Goal: Task Accomplishment & Management: Manage account settings

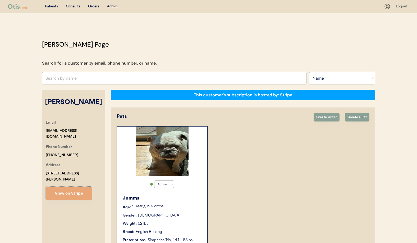
select select ""Name""
select select "true"
click at [180, 212] on div "Jemma Age: 9 Year(s) 6 Months Gender: Female Weight: 52 lbs Breed: English Bull…" at bounding box center [161, 232] width 85 height 81
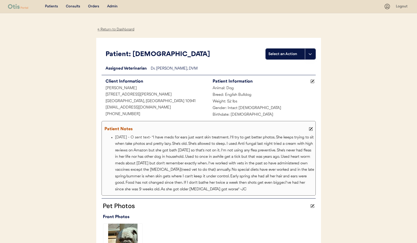
click at [118, 28] on div "← Return to Dashboard" at bounding box center [116, 29] width 40 height 6
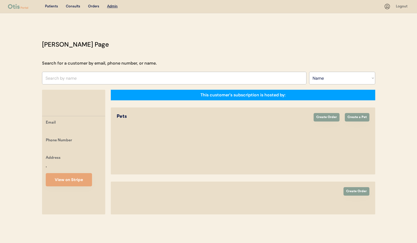
select select ""Name""
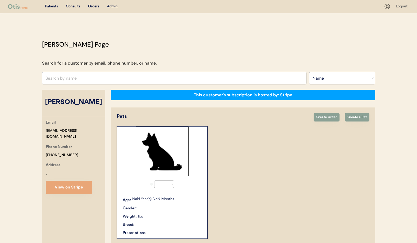
select select "true"
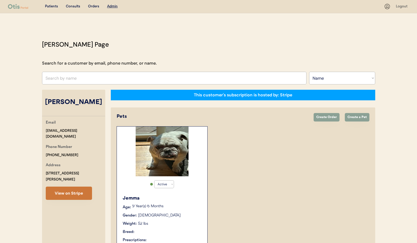
click at [71, 198] on button "View on Stripe" at bounding box center [69, 192] width 46 height 13
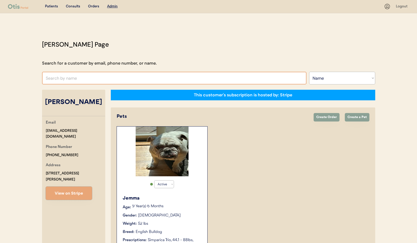
click at [89, 77] on input "text" at bounding box center [174, 78] width 264 height 13
type input "amy dav"
type input "amy davis"
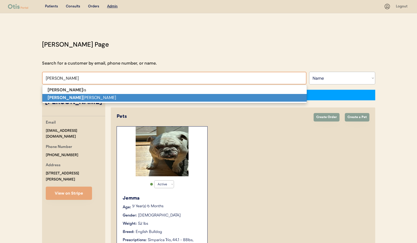
click at [90, 96] on p "Amy Dav ison" at bounding box center [174, 98] width 264 height 8
type input "Amy Davison"
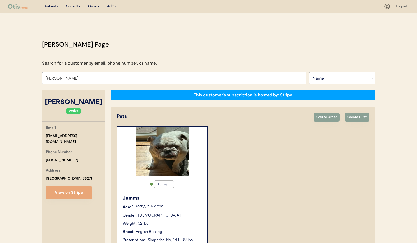
select select "true"
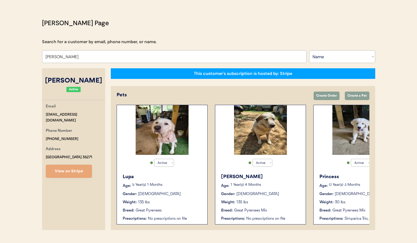
scroll to position [33, 0]
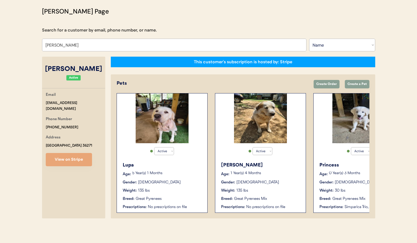
type input "Amy Davison"
click at [189, 180] on div "Gender: Female" at bounding box center [162, 182] width 79 height 6
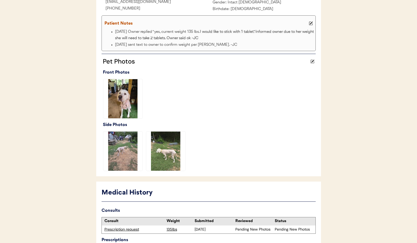
scroll to position [146, 0]
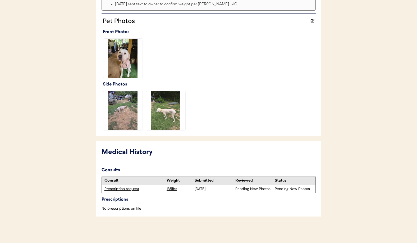
click at [114, 188] on div "Prescription request" at bounding box center [133, 188] width 59 height 5
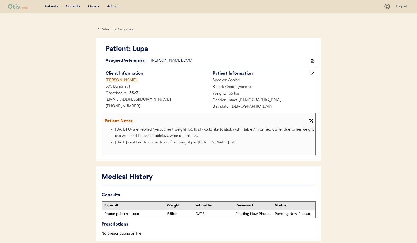
click at [111, 31] on div "← Return to Dashboard" at bounding box center [116, 29] width 40 height 6
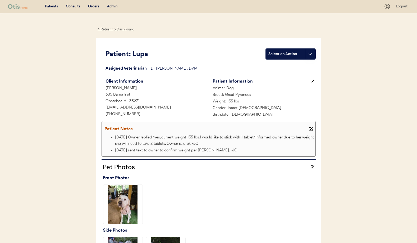
click at [116, 29] on div "← Return to Dashboard" at bounding box center [116, 29] width 40 height 6
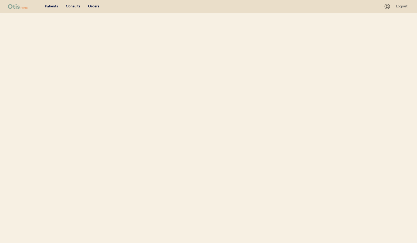
select select ""Name""
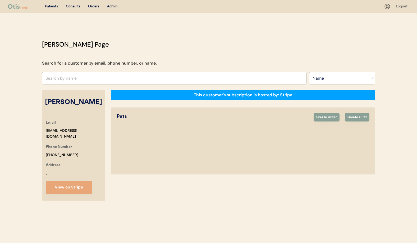
select select "true"
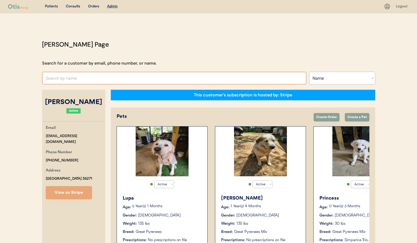
click at [98, 76] on input "text" at bounding box center [174, 78] width 264 height 13
type input "[PERSON_NAME]"
drag, startPoint x: 84, startPoint y: 78, endPoint x: 18, endPoint y: 76, distance: 66.1
click at [18, 76] on div "Patients Consults Orders Admin Logout [PERSON_NAME] Admin Page Search for a cus…" at bounding box center [208, 138] width 417 height 276
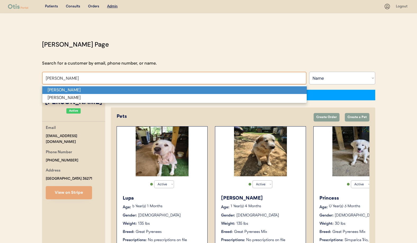
click at [55, 90] on p "[PERSON_NAME]" at bounding box center [174, 90] width 264 height 8
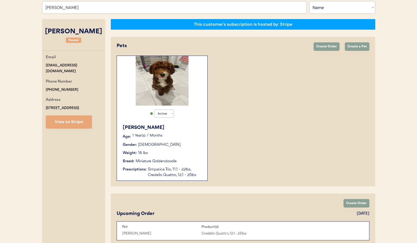
scroll to position [85, 0]
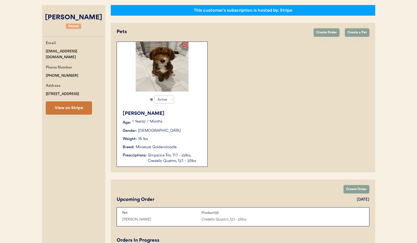
type input "Janelle Lyons"
click at [78, 110] on button "View on Stripe" at bounding box center [69, 107] width 46 height 13
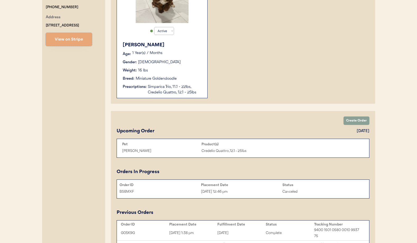
scroll to position [153, 0]
click at [173, 91] on div "Simparica Trio, 11.1 - 22lbs, Credelio Quattro, 12.1 - 25lbs" at bounding box center [175, 89] width 54 height 11
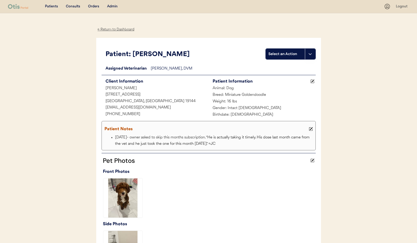
drag, startPoint x: 117, startPoint y: 30, endPoint x: 118, endPoint y: 36, distance: 6.0
click at [117, 30] on div "← Return to Dashboard" at bounding box center [116, 29] width 40 height 6
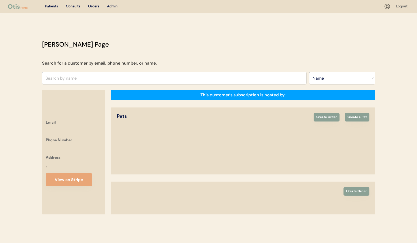
select select ""Name""
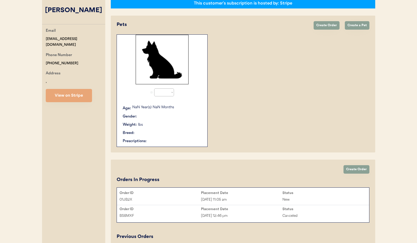
select select "true"
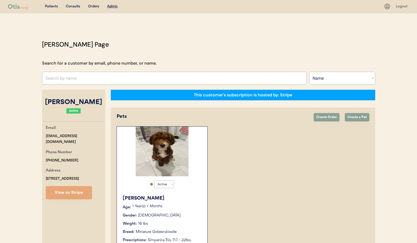
click at [76, 78] on input "text" at bounding box center [174, 78] width 264 height 13
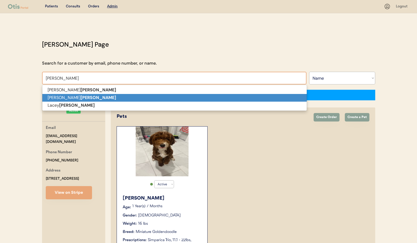
click at [81, 96] on strong "[PERSON_NAME]" at bounding box center [98, 98] width 35 height 6
type input "[PERSON_NAME]"
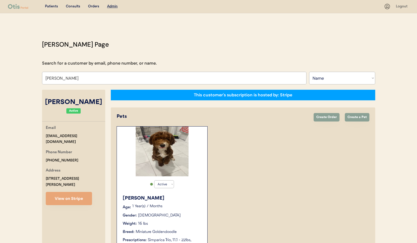
select select "true"
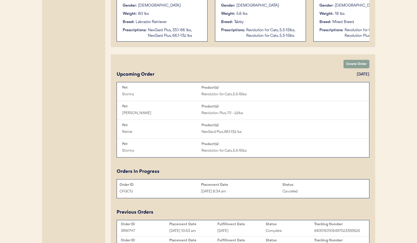
scroll to position [295, 0]
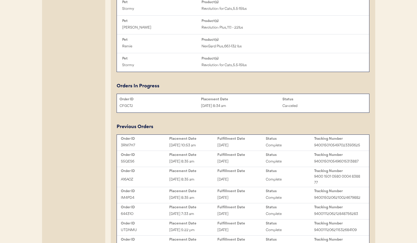
type input "[PERSON_NAME]"
click at [254, 144] on div "[DATE]" at bounding box center [241, 145] width 48 height 6
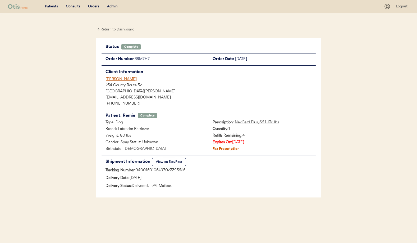
click at [120, 80] on div "Rachel Gibson" at bounding box center [210, 79] width 210 height 6
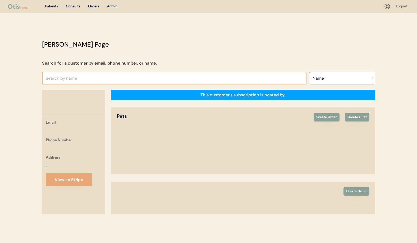
select select ""Name""
select select "true"
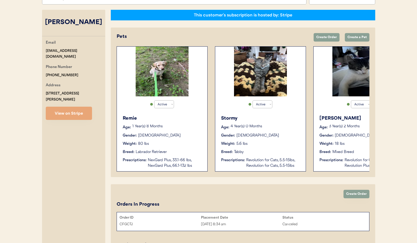
scroll to position [0, 42]
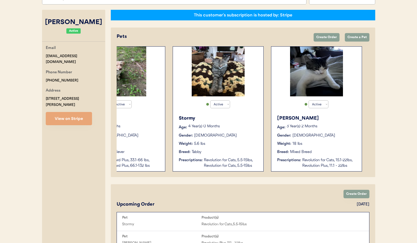
click at [316, 137] on div "Gender: Male" at bounding box center [316, 136] width 79 height 6
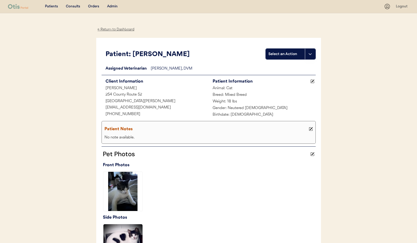
click at [118, 29] on div "← Return to Dashboard" at bounding box center [116, 29] width 40 height 6
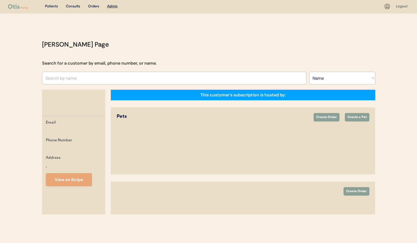
select select ""Name""
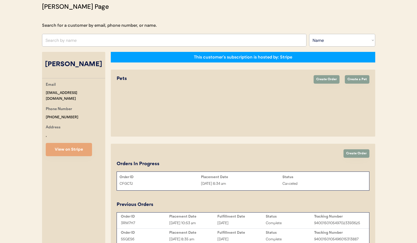
select select "true"
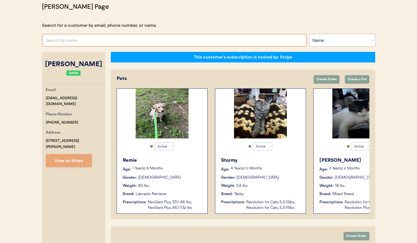
click at [109, 38] on input "text" at bounding box center [174, 40] width 264 height 13
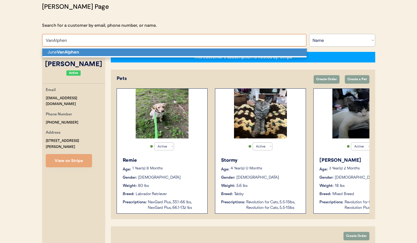
click at [106, 51] on p "June VanAlphen" at bounding box center [174, 52] width 264 height 8
type input "June VanAlphen"
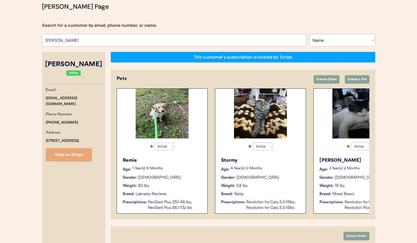
scroll to position [36, 0]
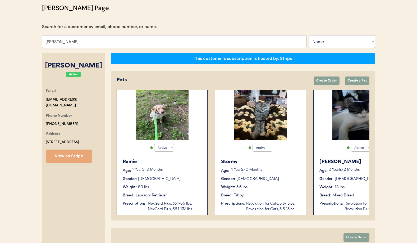
select select "false"
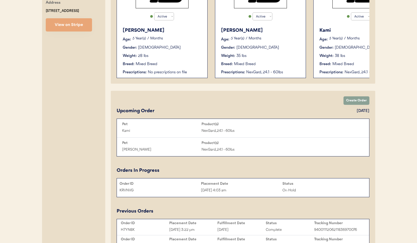
scroll to position [171, 0]
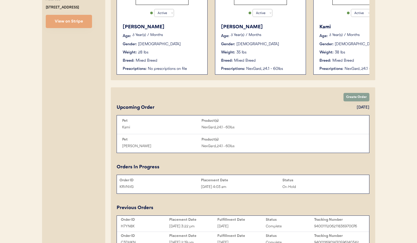
click at [170, 164] on div "Orders In Progress" at bounding box center [242, 166] width 253 height 7
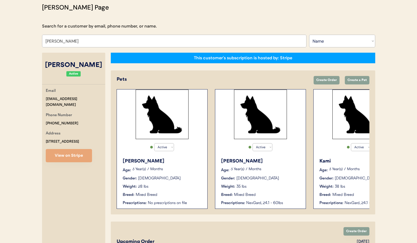
scroll to position [31, 0]
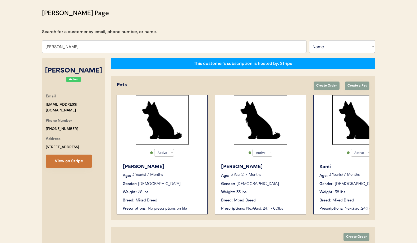
click at [61, 165] on button "View on Stripe" at bounding box center [69, 160] width 46 height 13
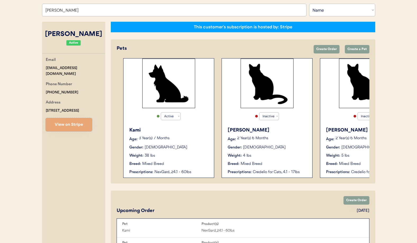
scroll to position [0, 197]
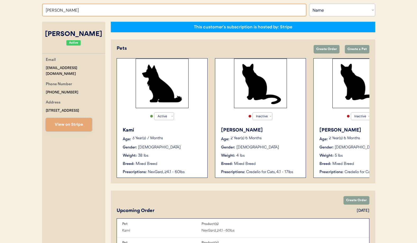
click at [82, 13] on input "June VanAlphen" at bounding box center [174, 10] width 264 height 13
drag, startPoint x: 82, startPoint y: 11, endPoint x: 48, endPoint y: 1, distance: 35.5
click at [29, 6] on div "Patients Consults Orders Admin Logout Otis Admin Page Search for a customer by …" at bounding box center [208, 229] width 417 height 594
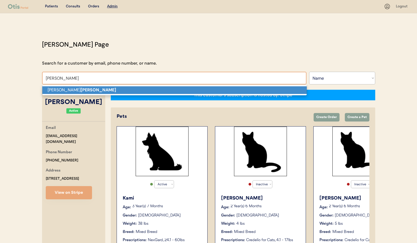
click at [78, 91] on p "Cindy Carden" at bounding box center [174, 90] width 264 height 8
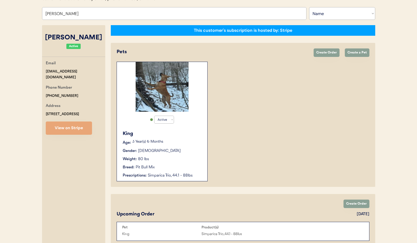
scroll to position [61, 0]
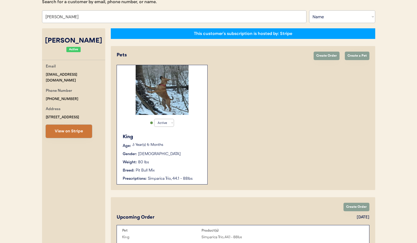
click at [74, 132] on button "View on Stripe" at bounding box center [69, 130] width 46 height 13
drag, startPoint x: 74, startPoint y: 73, endPoint x: 53, endPoint y: 72, distance: 21.5
click at [42, 72] on div "Email cindycarden@gmail.com Phone Number +18043851166 Address 1411 Kingsland Ro…" at bounding box center [73, 100] width 63 height 74
copy div "cindycarden@gmail.com"
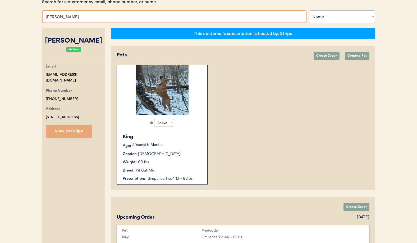
drag, startPoint x: 75, startPoint y: 17, endPoint x: 31, endPoint y: 13, distance: 43.7
click at [31, 13] on div "Patients Consults Orders Admin Logout Otis Admin Page Search for a customer by …" at bounding box center [208, 135] width 417 height 392
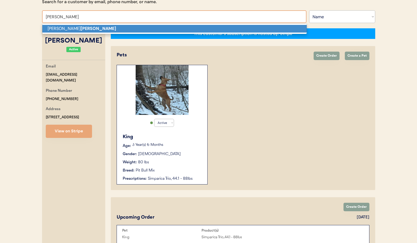
click at [53, 28] on p "Lizette Ayala" at bounding box center [174, 29] width 264 height 8
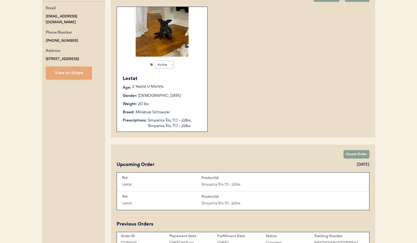
scroll to position [110, 0]
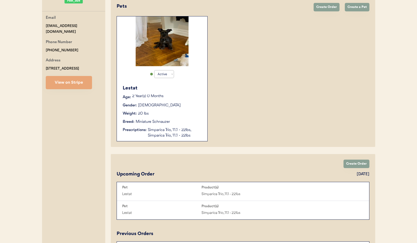
type input "Lizette Ayala"
click at [178, 126] on div "Lestat Age: 2 Year(s) 0 Months Gender: Male Weight: 20 lbs Breed: Miniature Sch…" at bounding box center [161, 111] width 85 height 59
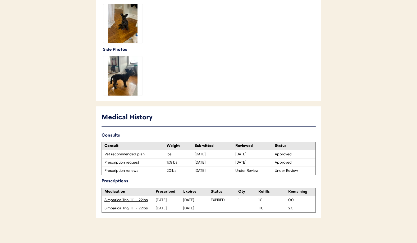
scroll to position [169, 0]
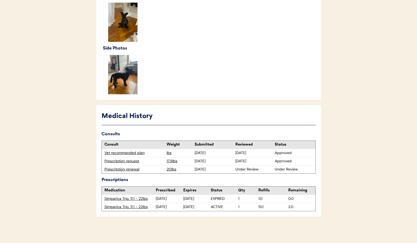
click at [126, 169] on div "Prescription renewal" at bounding box center [133, 168] width 59 height 5
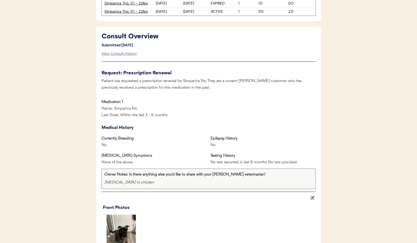
scroll to position [222, 0]
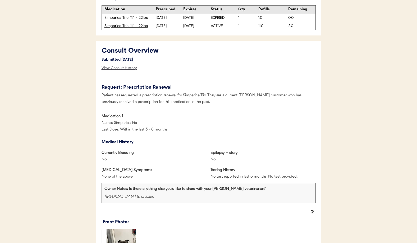
click at [122, 67] on div "View Consult History" at bounding box center [118, 68] width 35 height 11
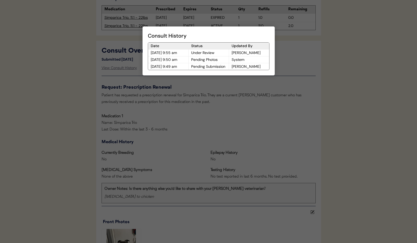
click at [180, 96] on div at bounding box center [208, 121] width 417 height 243
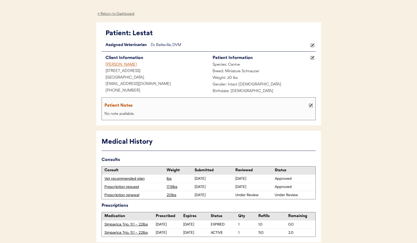
scroll to position [0, 0]
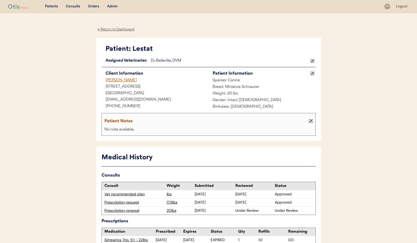
click at [113, 30] on div "← Return to Dashboard" at bounding box center [116, 29] width 40 height 6
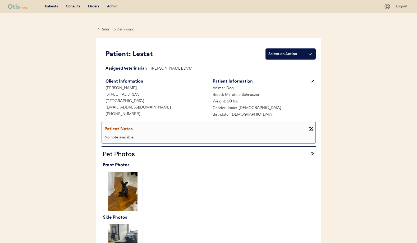
click at [110, 30] on div "← Return to Dashboard" at bounding box center [116, 29] width 40 height 6
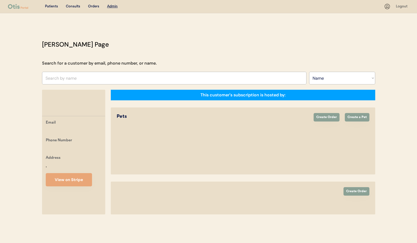
select select ""Name""
select select "true"
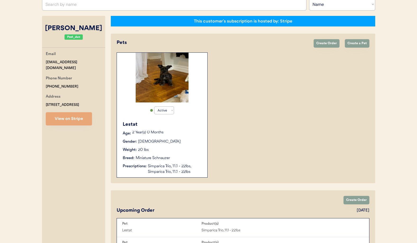
scroll to position [57, 0]
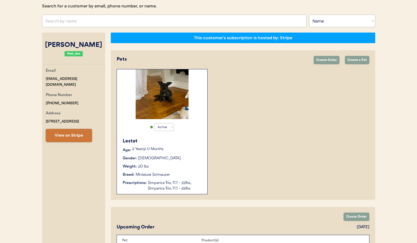
click at [68, 136] on button "View on Stripe" at bounding box center [69, 135] width 46 height 13
drag, startPoint x: 75, startPoint y: 27, endPoint x: 67, endPoint y: 22, distance: 9.6
click at [75, 27] on div "Otis Admin Page Search for a customer by email, phone number, or name. Search B…" at bounding box center [208, 241] width 343 height 517
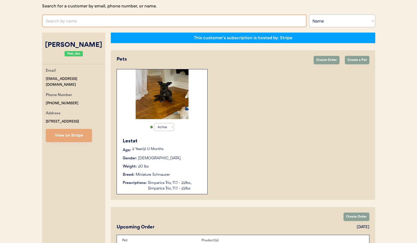
click at [67, 20] on input "text" at bounding box center [174, 21] width 264 height 13
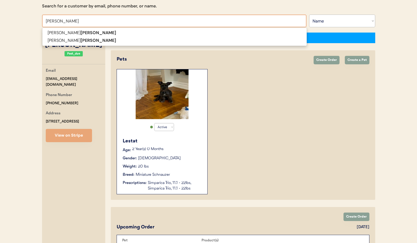
scroll to position [44, 0]
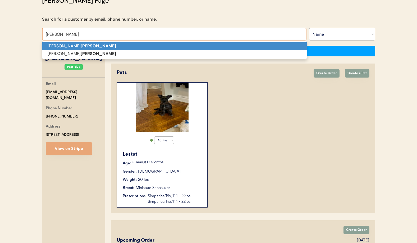
click at [81, 46] on strong "Boutwell" at bounding box center [98, 46] width 35 height 6
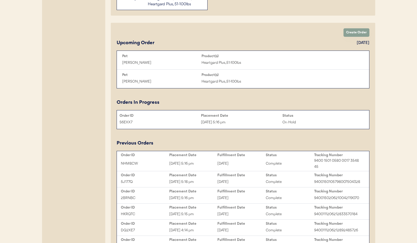
scroll to position [248, 0]
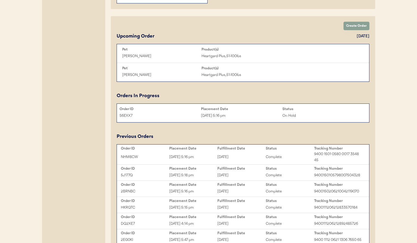
type input "[PERSON_NAME]"
click at [234, 120] on div "Order ID Placement Date Status S6EXX7 Sep 1, 2025 5:16 pm On Hold" at bounding box center [243, 113] width 252 height 16
click at [231, 117] on div "[DATE] 5:16 pm" at bounding box center [241, 116] width 81 height 6
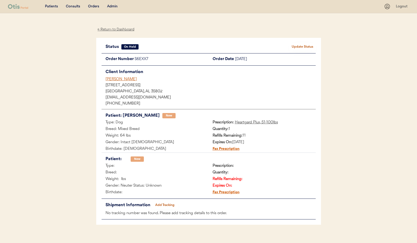
click at [114, 79] on div "[PERSON_NAME]" at bounding box center [210, 79] width 210 height 6
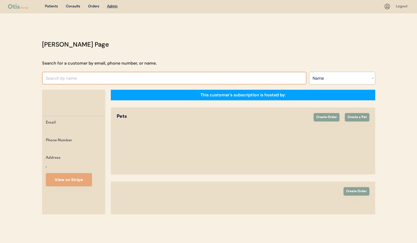
select select ""Name""
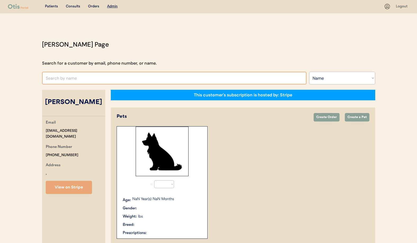
select select "true"
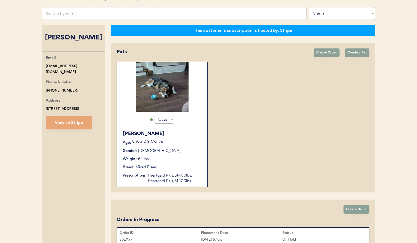
scroll to position [66, 0]
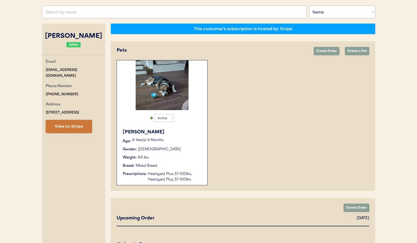
click at [56, 125] on button "View on Stripe" at bounding box center [69, 126] width 46 height 13
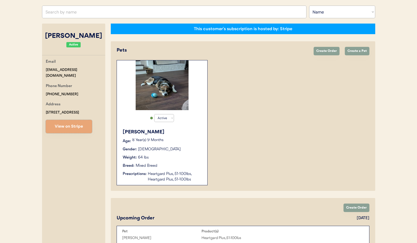
click at [196, 151] on div "Gender: [DEMOGRAPHIC_DATA]" at bounding box center [162, 149] width 79 height 6
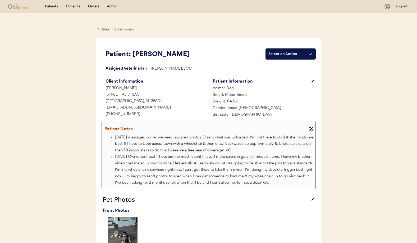
click at [106, 28] on div "← Return to Dashboard" at bounding box center [116, 29] width 40 height 6
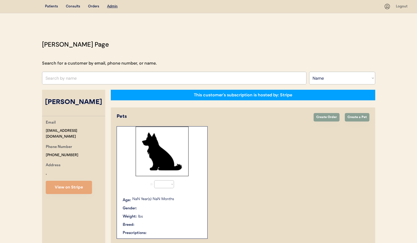
select select ""Name""
select select "true"
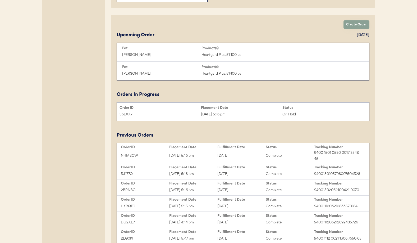
scroll to position [250, 0]
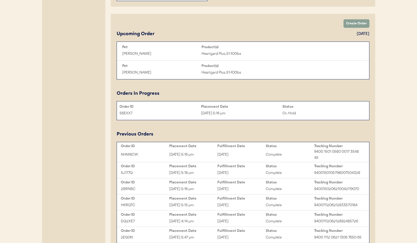
click at [325, 115] on div "On Hold" at bounding box center [322, 113] width 81 height 6
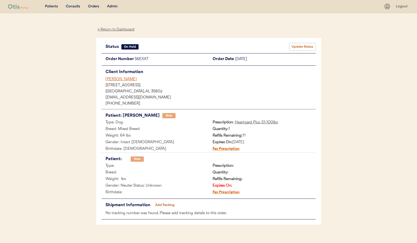
click at [304, 47] on button "Update Status" at bounding box center [302, 46] width 26 height 7
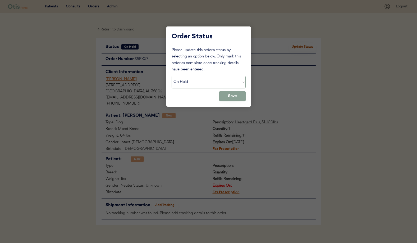
click at [189, 83] on select "Status On Hold New In Progress Complete Pending HW Consent Canceled" at bounding box center [208, 82] width 74 height 13
select select ""cancelled""
click at [171, 76] on select "Status On Hold New In Progress Complete Pending HW Consent Canceled" at bounding box center [208, 82] width 74 height 13
drag, startPoint x: 232, startPoint y: 95, endPoint x: 216, endPoint y: 86, distance: 18.6
click at [232, 95] on button "Save" at bounding box center [232, 96] width 26 height 10
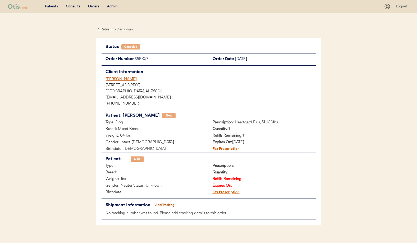
scroll to position [0, 0]
click at [113, 79] on div "[PERSON_NAME]" at bounding box center [210, 79] width 210 height 6
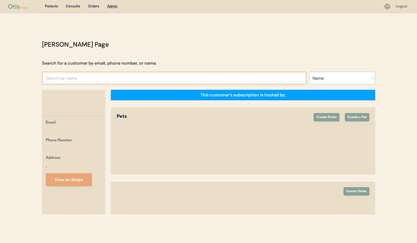
select select ""Name""
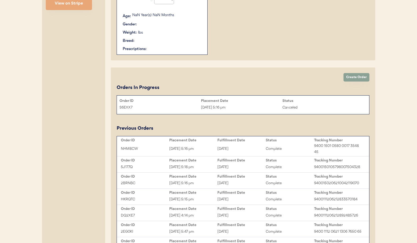
scroll to position [211, 0]
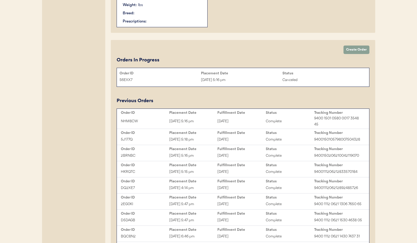
select select "true"
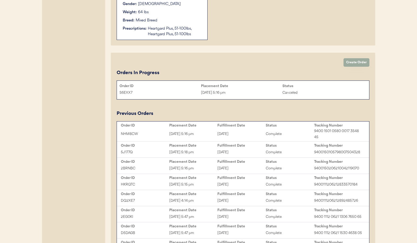
click at [350, 65] on button "Create Order" at bounding box center [356, 62] width 26 height 8
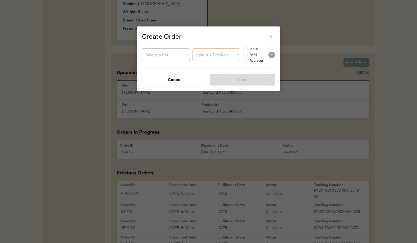
click at [169, 54] on select "Select a Pet [PERSON_NAME]" at bounding box center [166, 54] width 48 height 13
select select ""1348695171700984260__LOOKUP__1711039794643x454239988976713700""
click at [142, 48] on select "Select a Pet [PERSON_NAME]" at bounding box center [166, 54] width 48 height 13
click at [215, 56] on select "Select a Product" at bounding box center [216, 54] width 48 height 13
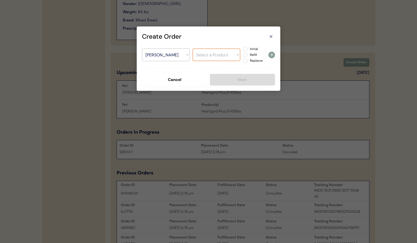
click at [215, 56] on select "Select a Product Heartgard Plus, 51-100lbs Heartgard Plus, 51-100lbs" at bounding box center [216, 54] width 48 height 13
select select ""1348695171700984260__LOOKUP__1726665051998x604214326963470300""
click at [192, 48] on select "Select a Product Heartgard Plus, 51-100lbs Heartgard Plus, 51-100lbs" at bounding box center [216, 54] width 48 height 13
click at [248, 54] on label "Refill" at bounding box center [259, 54] width 23 height 3
click at [242, 51] on input "Refill" at bounding box center [240, 48] width 3 height 3
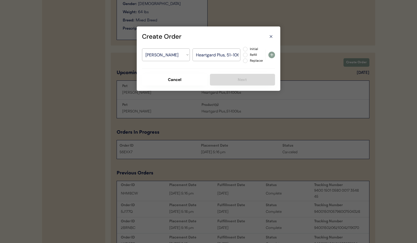
radio input "true"
click at [272, 55] on icon at bounding box center [271, 55] width 6 height 6
select select ""PLACEHOLDER_1427118222253""
radio input "false"
select select ""PLACEHOLDER_1427118222253""
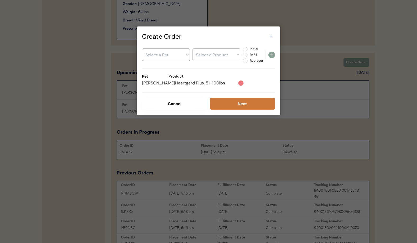
drag, startPoint x: 234, startPoint y: 103, endPoint x: 230, endPoint y: 104, distance: 4.4
click at [234, 103] on button "Next" at bounding box center [242, 104] width 65 height 12
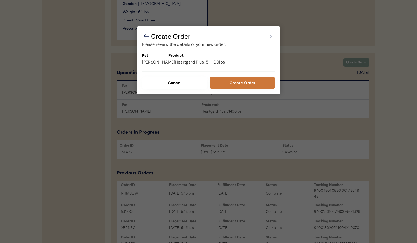
click at [228, 87] on button "Create Order" at bounding box center [242, 83] width 65 height 12
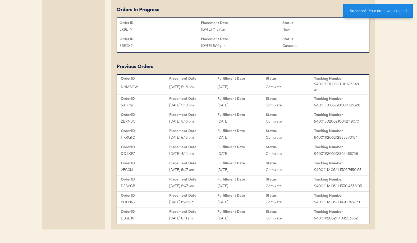
scroll to position [353, 0]
